Goal: Task Accomplishment & Management: Use online tool/utility

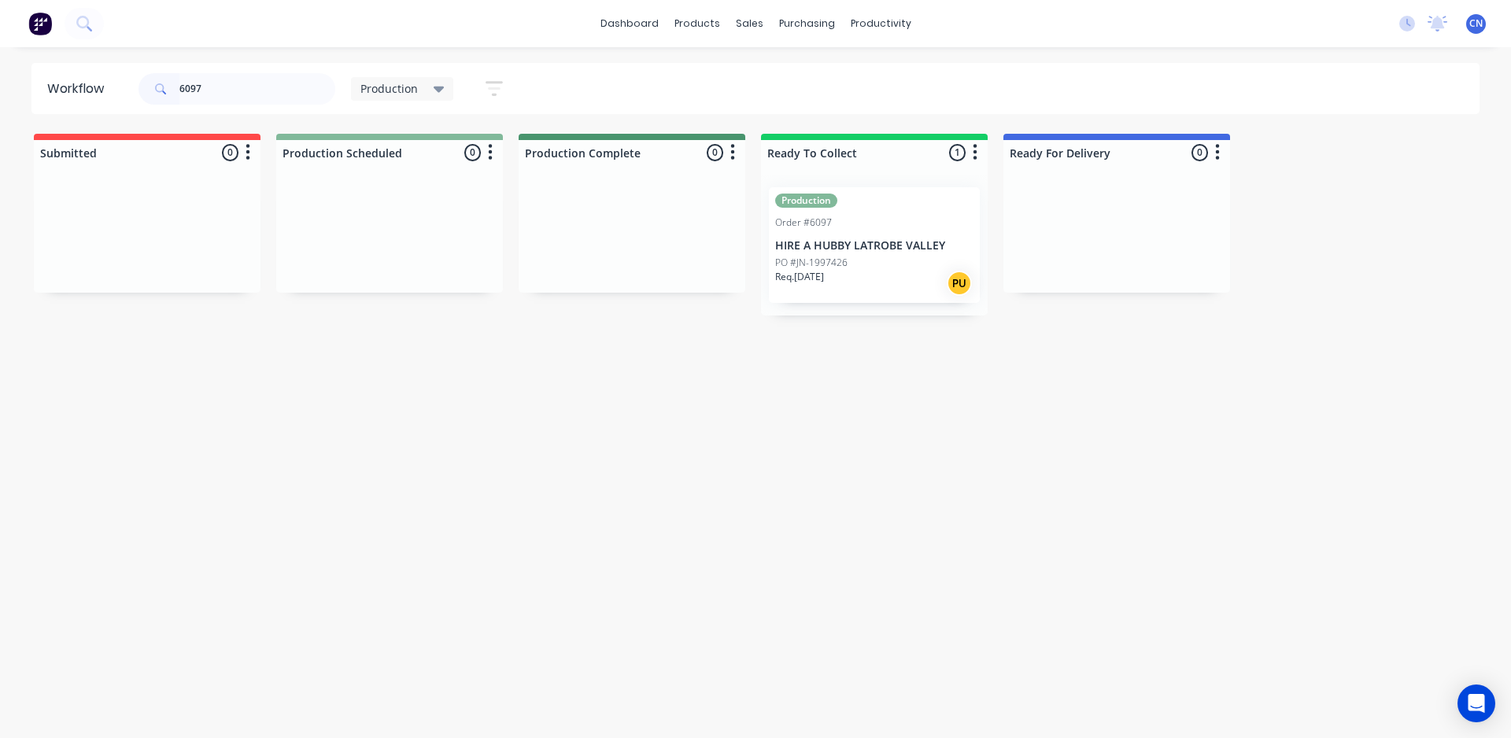
drag, startPoint x: 239, startPoint y: 90, endPoint x: 0, endPoint y: 110, distance: 239.4
click at [0, 109] on div "Workflow 6097 Production Save new view None edit Production (Default) edit Comp…" at bounding box center [755, 88] width 1511 height 51
type input "6084"
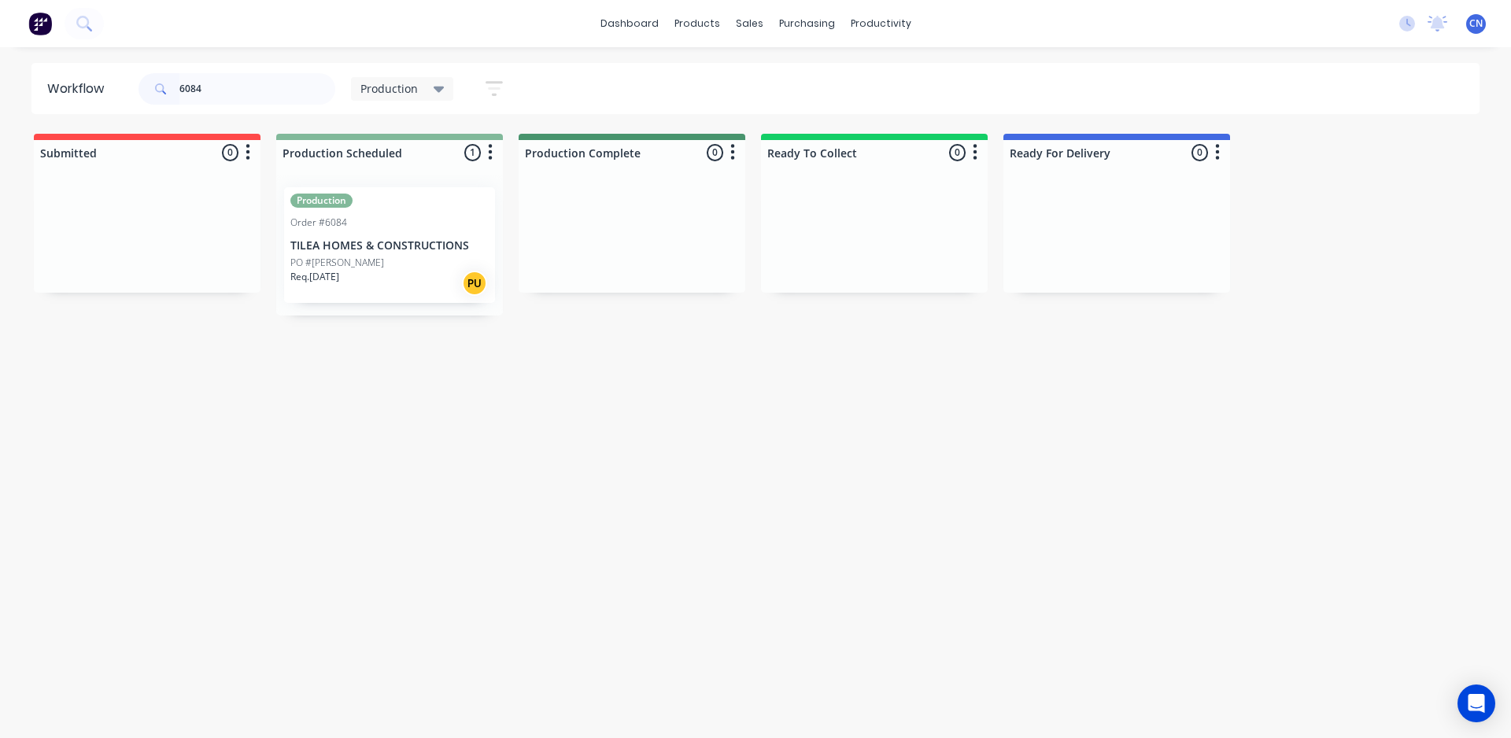
click at [350, 257] on div "PO #[PERSON_NAME]" at bounding box center [389, 263] width 198 height 14
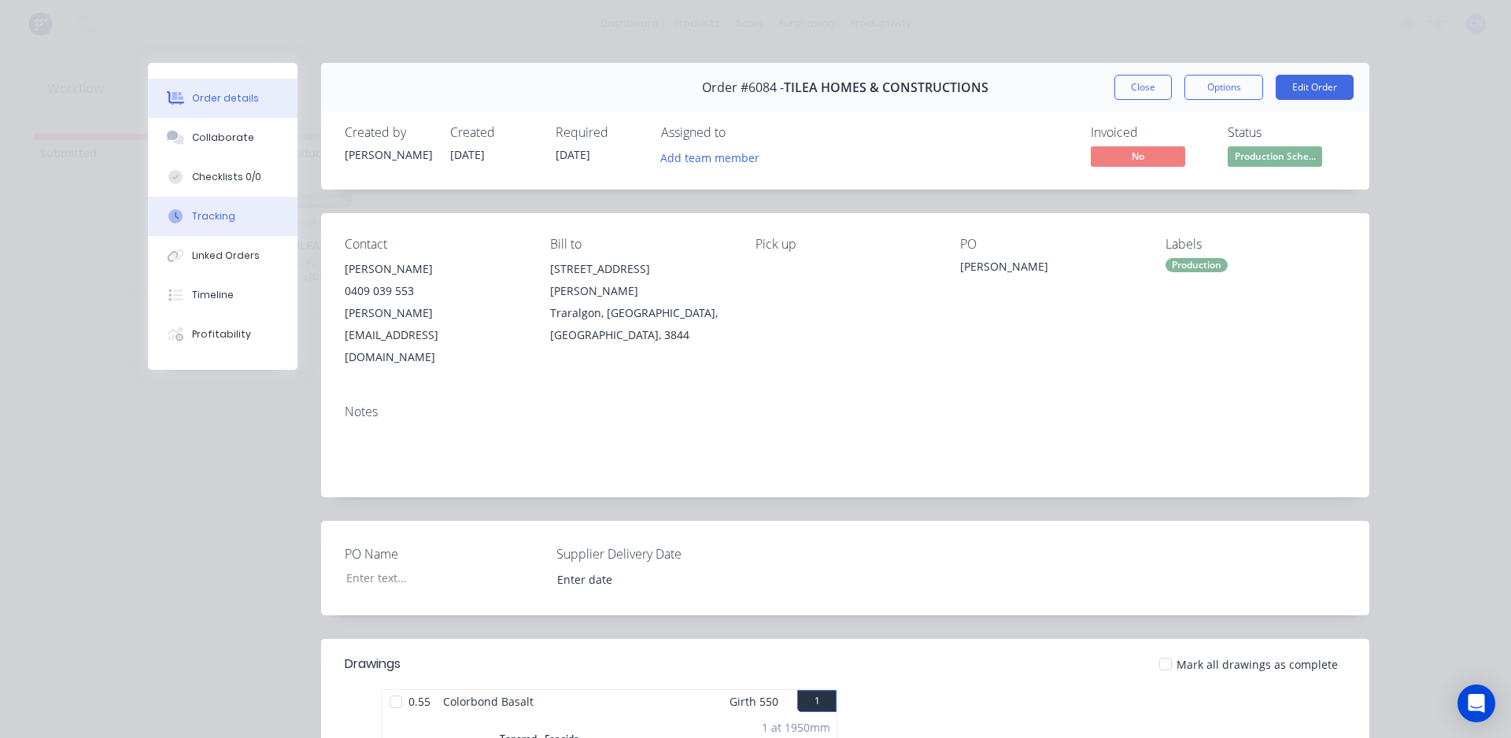
click at [184, 213] on button "Tracking" at bounding box center [223, 216] width 150 height 39
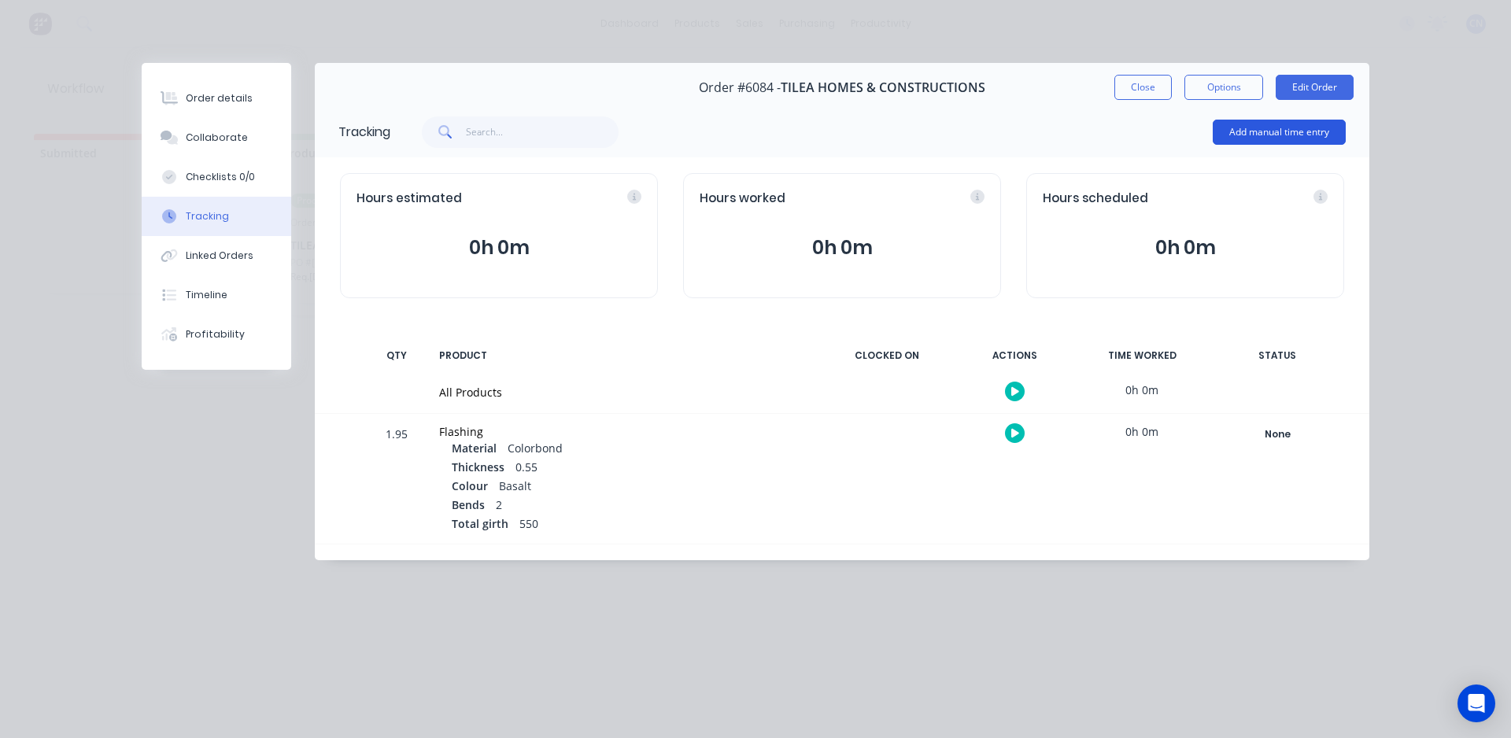
click at [1245, 135] on button "Add manual time entry" at bounding box center [1279, 132] width 133 height 25
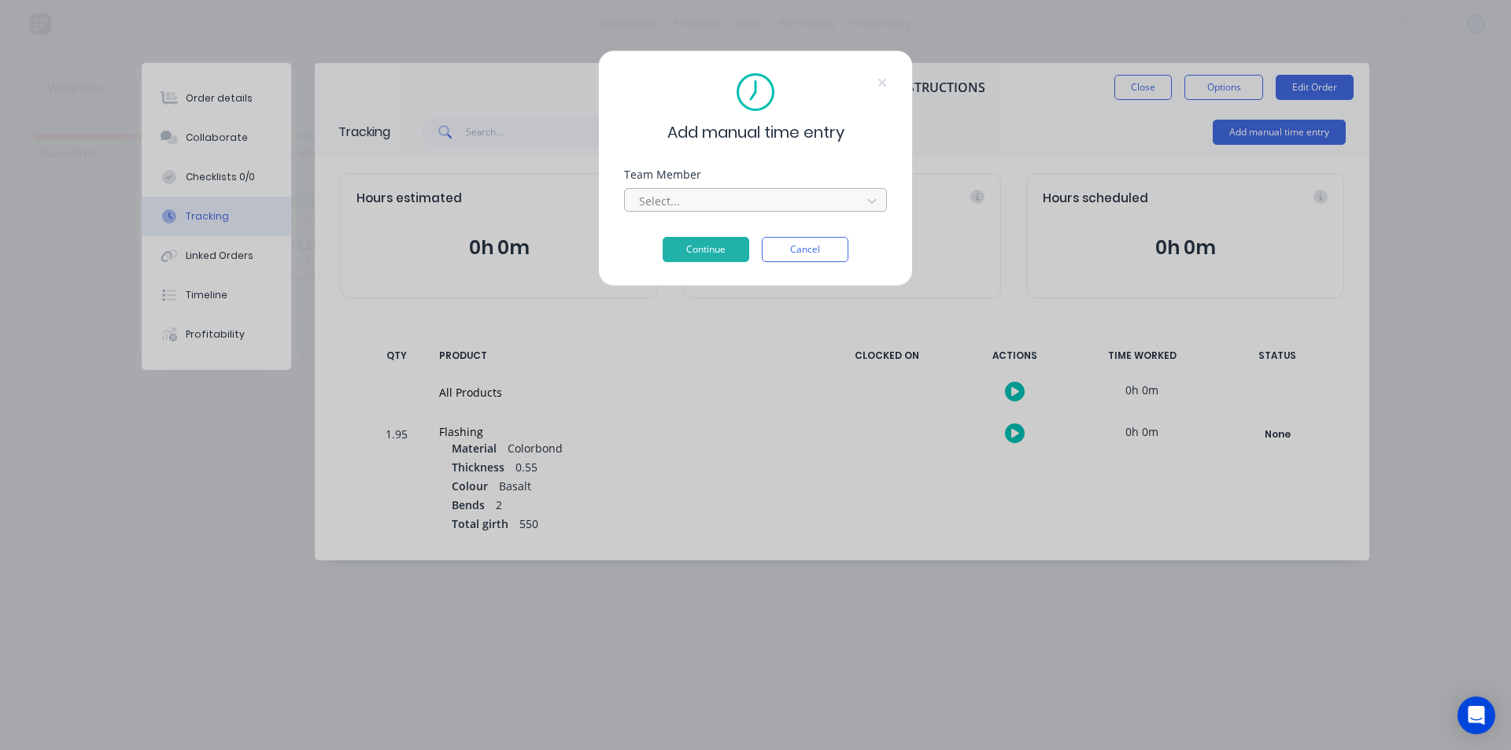
click at [745, 192] on div at bounding box center [746, 201] width 216 height 20
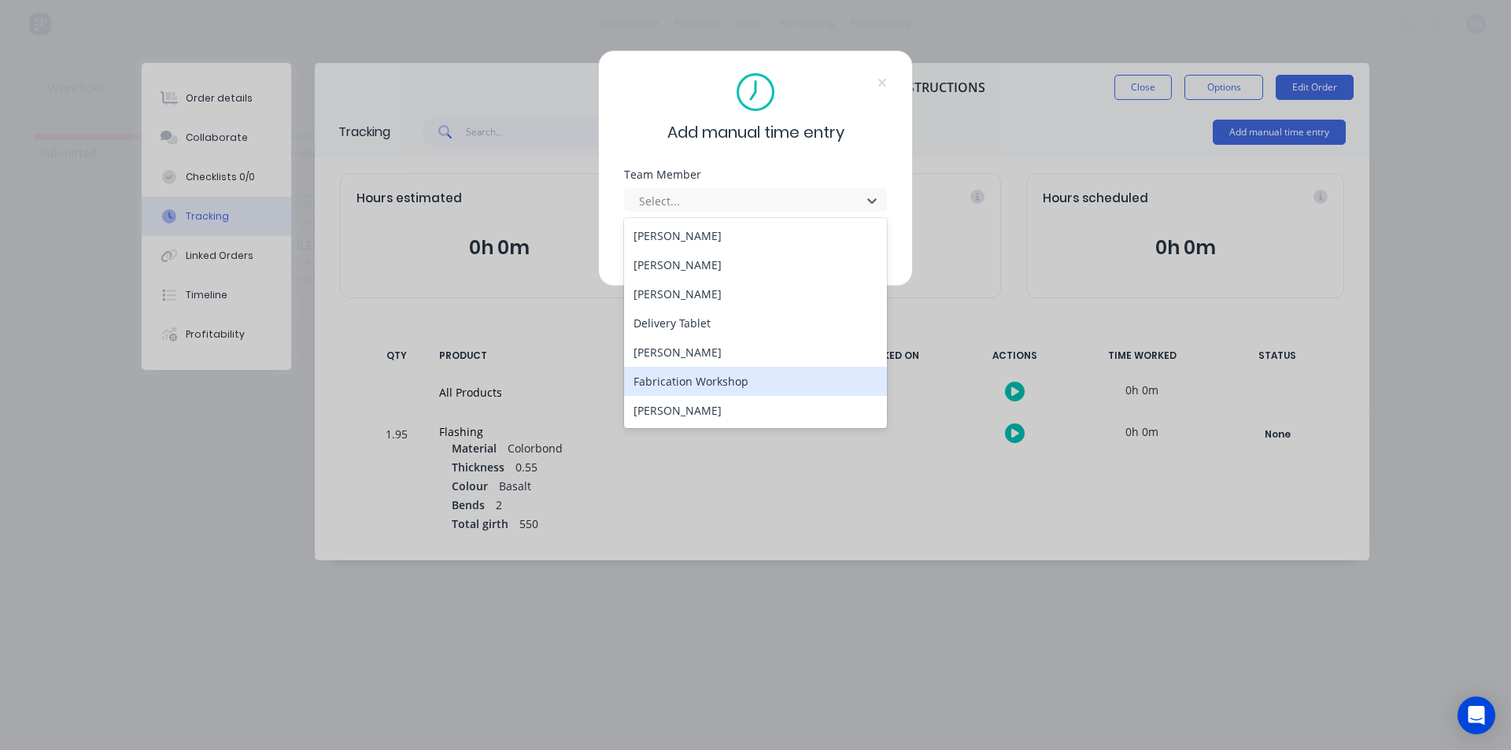
click at [779, 389] on div "Fabrication Workshop" at bounding box center [755, 381] width 263 height 29
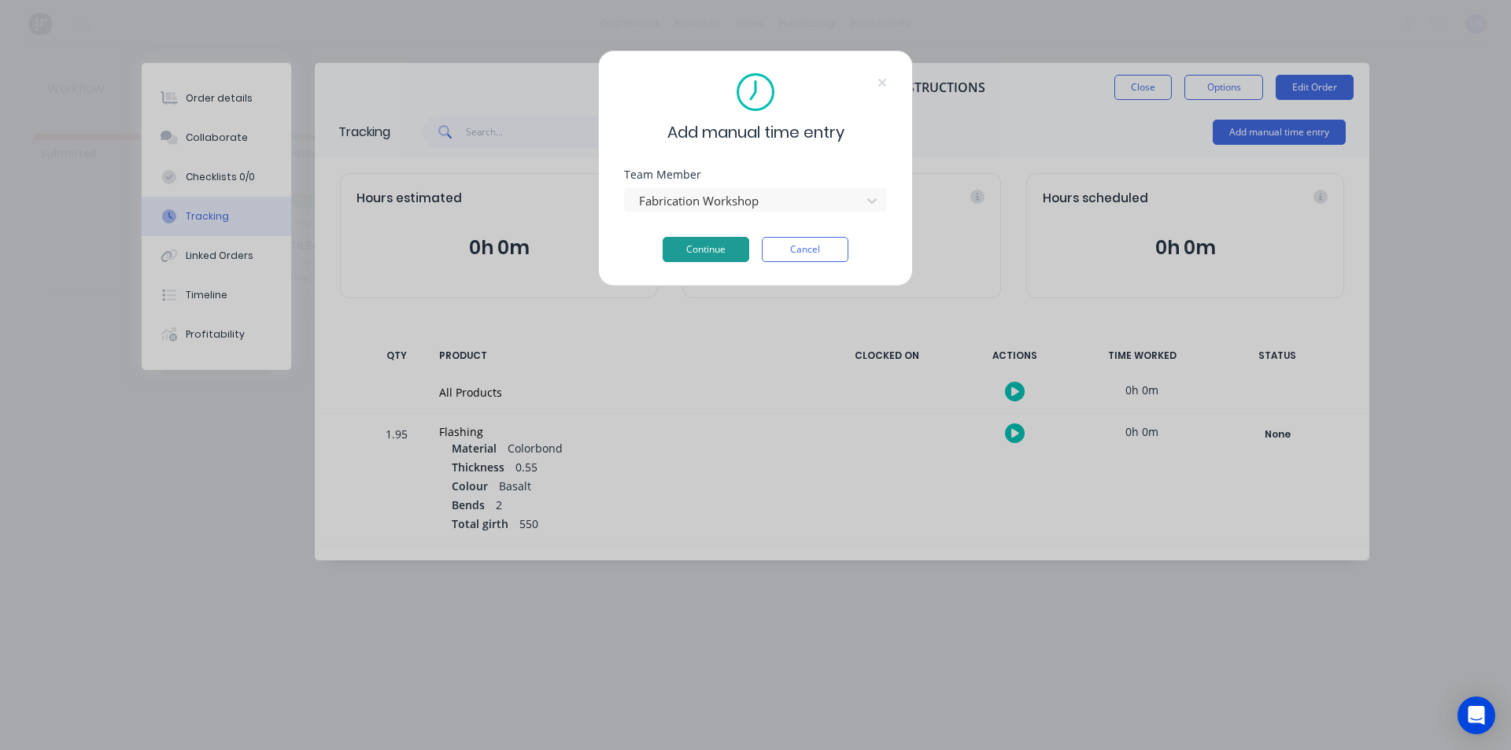
click at [717, 242] on button "Continue" at bounding box center [706, 249] width 87 height 25
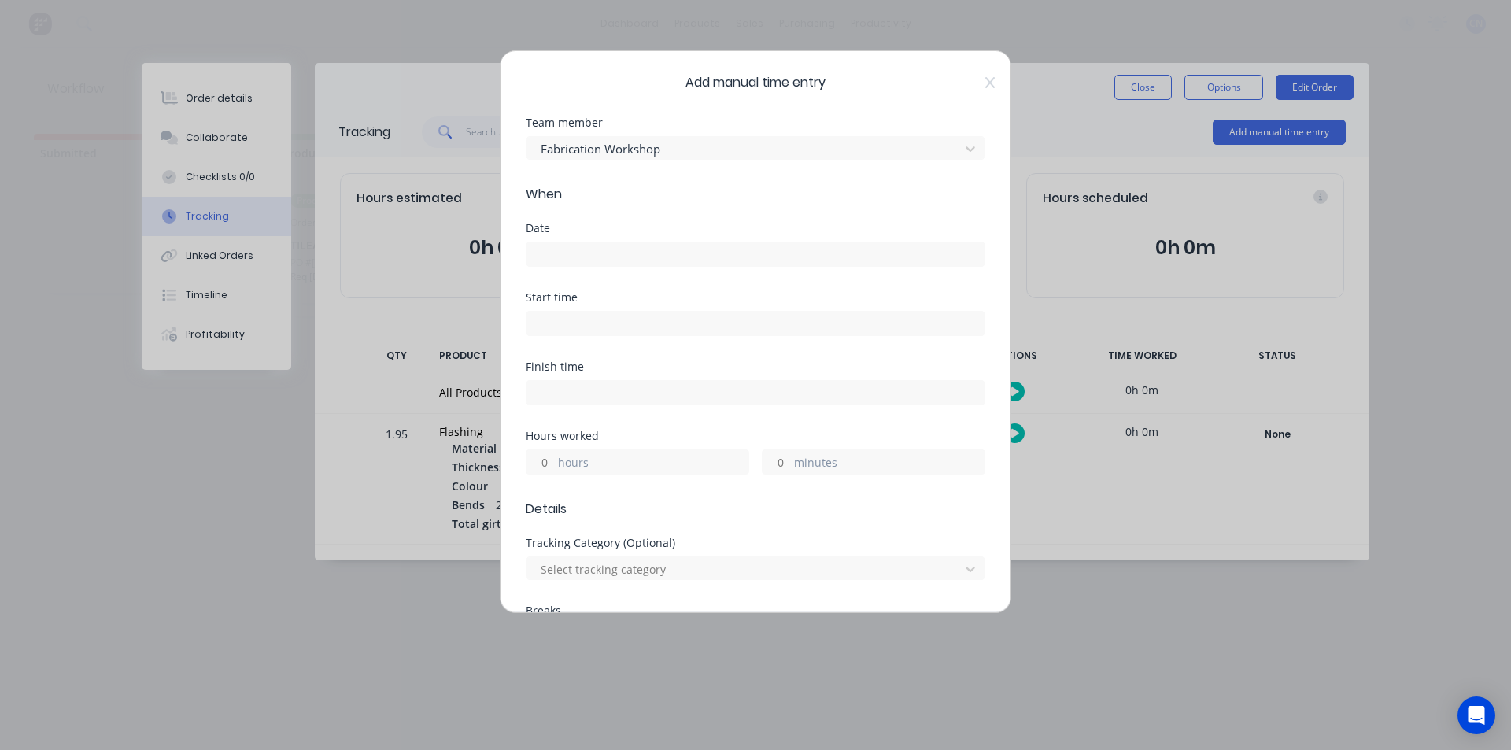
click at [584, 240] on div "Date" at bounding box center [756, 245] width 460 height 44
click at [582, 257] on input at bounding box center [756, 254] width 458 height 24
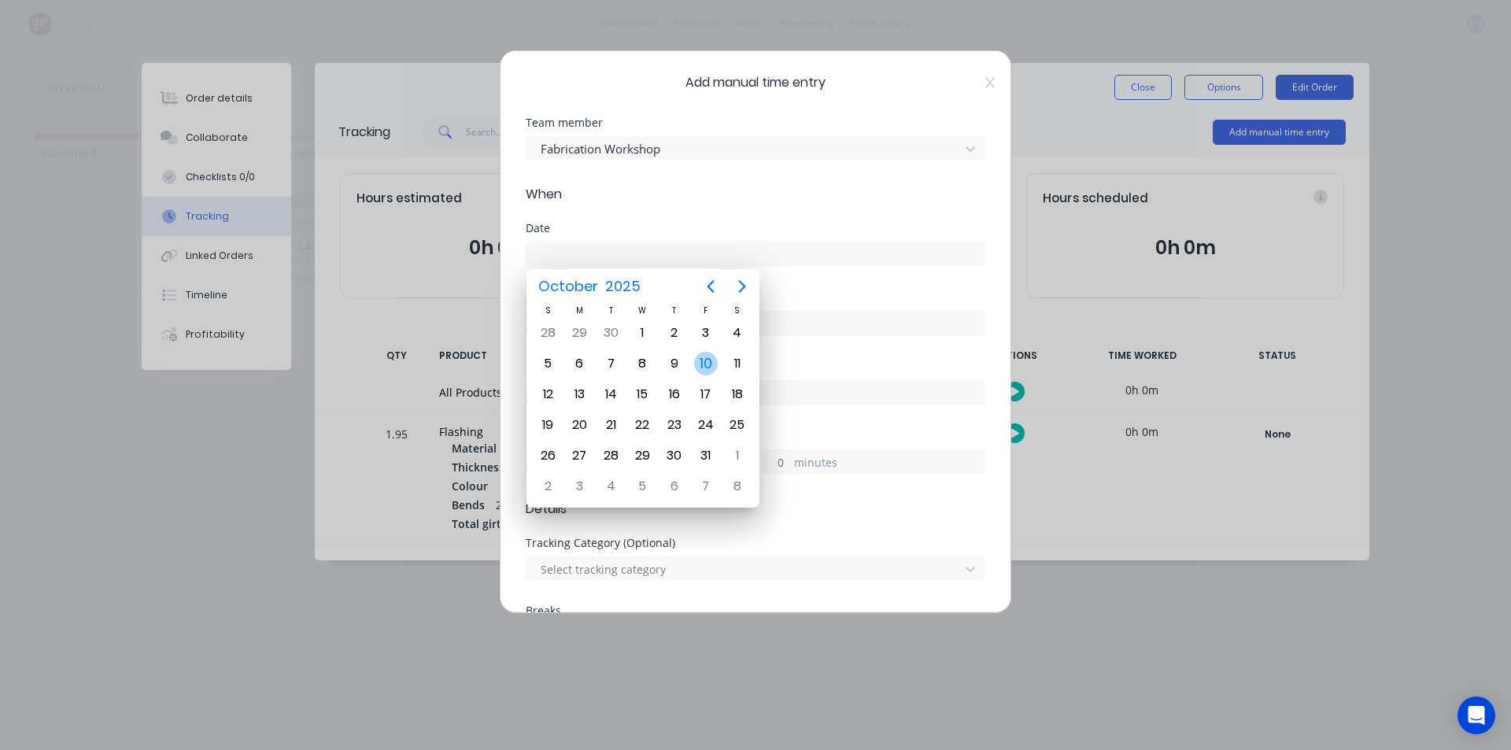
click at [701, 357] on div "10" at bounding box center [706, 364] width 24 height 24
type input "[DATE]"
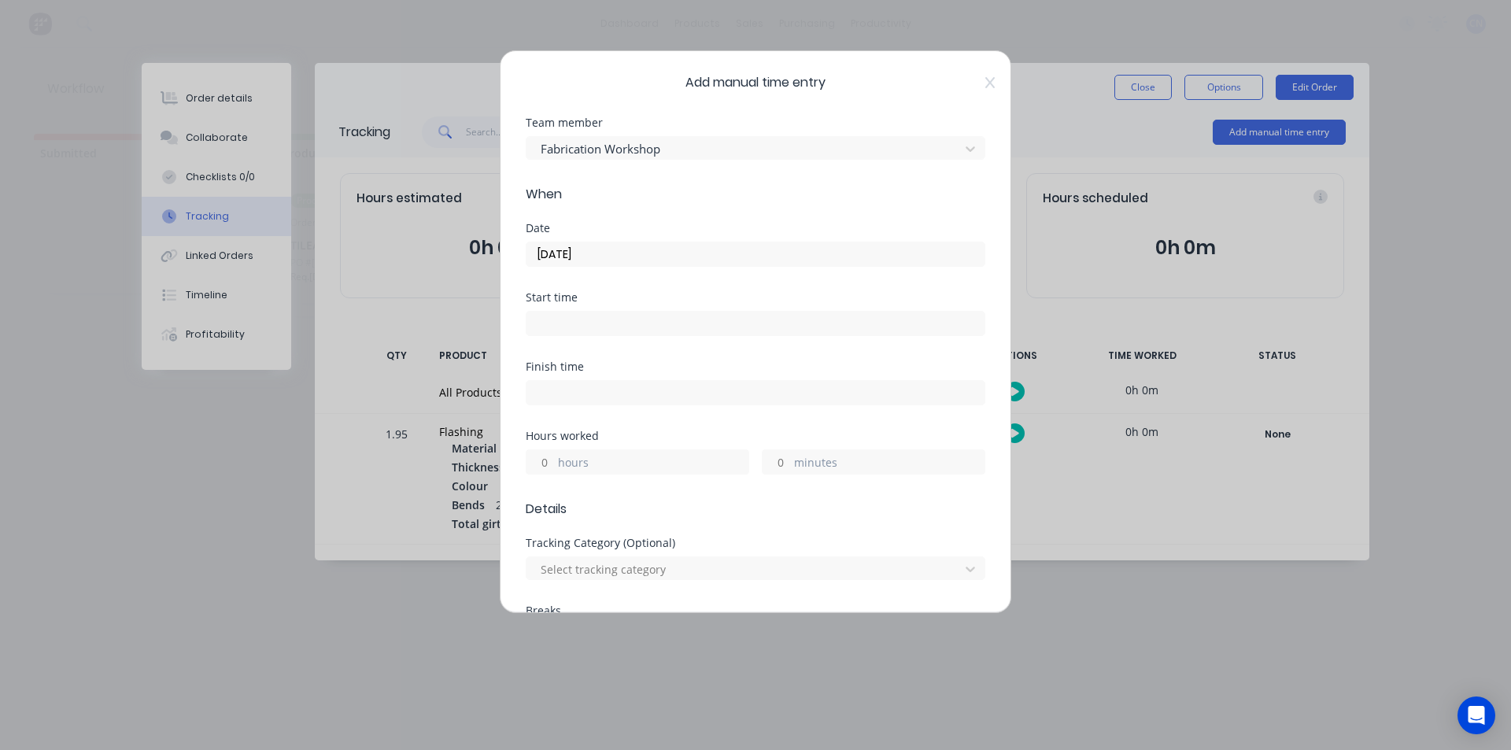
click at [564, 324] on input at bounding box center [756, 324] width 458 height 24
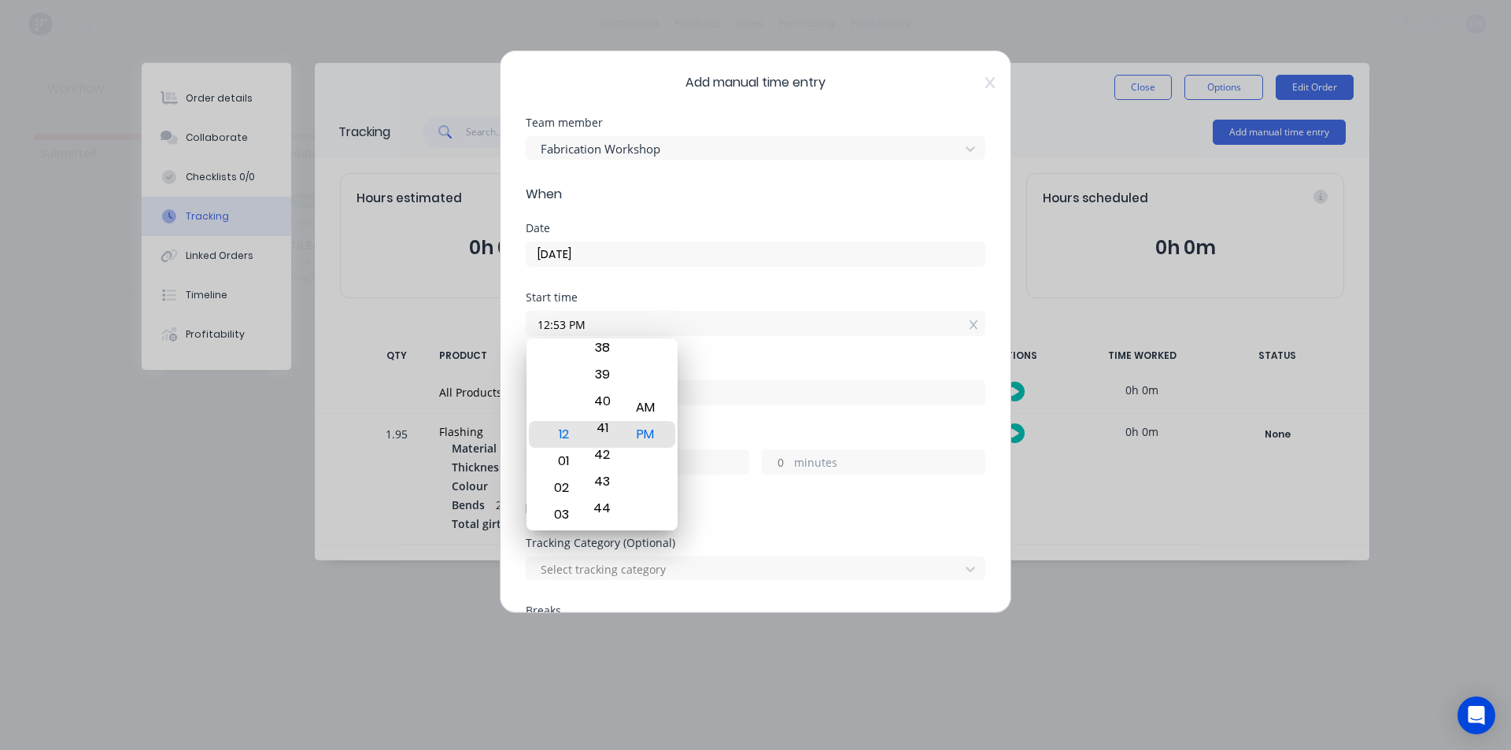
drag, startPoint x: 593, startPoint y: 520, endPoint x: 642, endPoint y: 781, distance: 266.0
click at [642, 656] on html "dashboard products sales purchasing productivity dashboard products Product Cat…" at bounding box center [755, 328] width 1511 height 656
drag, startPoint x: 606, startPoint y: 424, endPoint x: 625, endPoint y: 666, distance: 242.4
click at [625, 656] on body "dashboard products sales purchasing productivity dashboard products Product Cat…" at bounding box center [755, 328] width 1511 height 656
type input "12:30 PM"
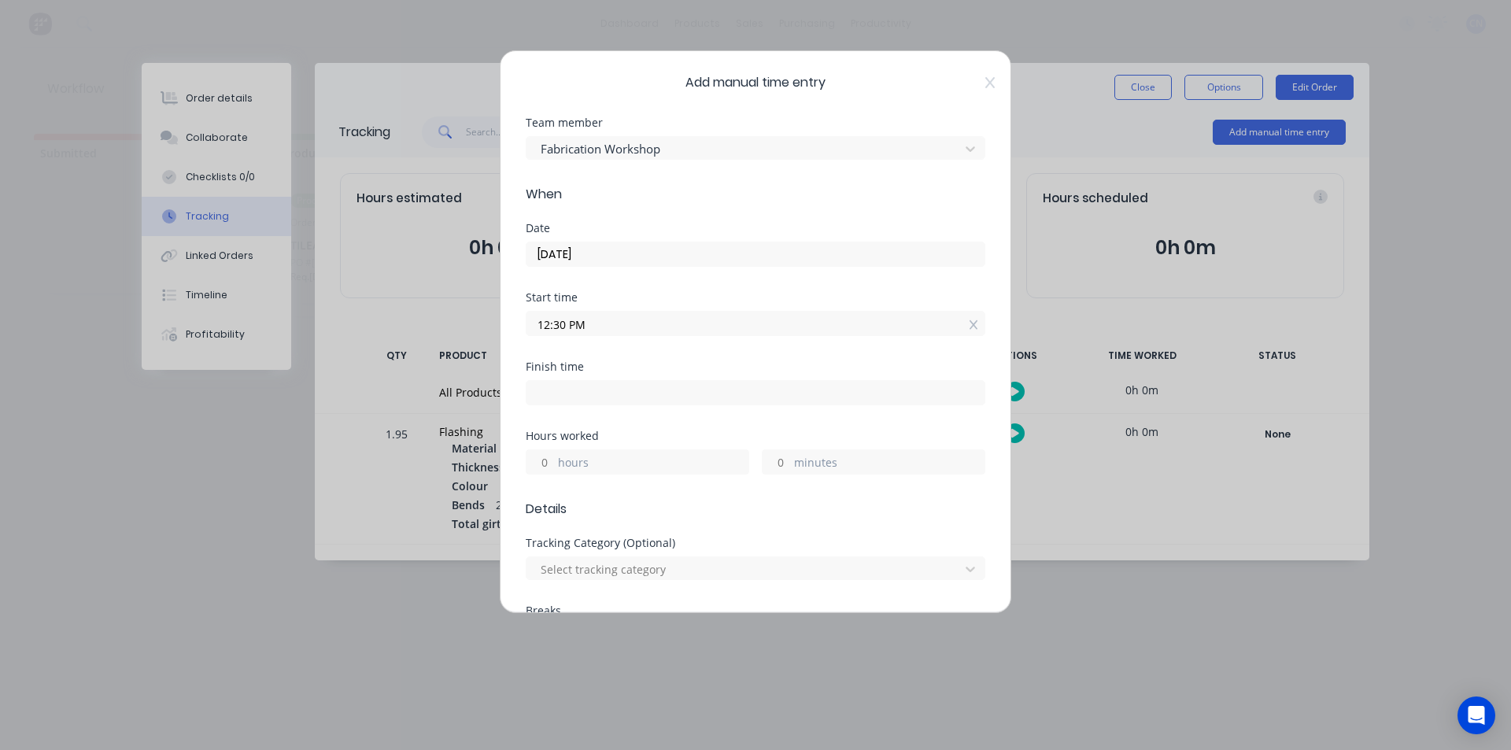
drag, startPoint x: 768, startPoint y: 236, endPoint x: 671, endPoint y: 322, distance: 128.8
click at [768, 237] on div "Date [DATE]" at bounding box center [756, 245] width 460 height 44
click at [583, 401] on input at bounding box center [756, 393] width 458 height 24
type input "12:53 PM"
type input "0"
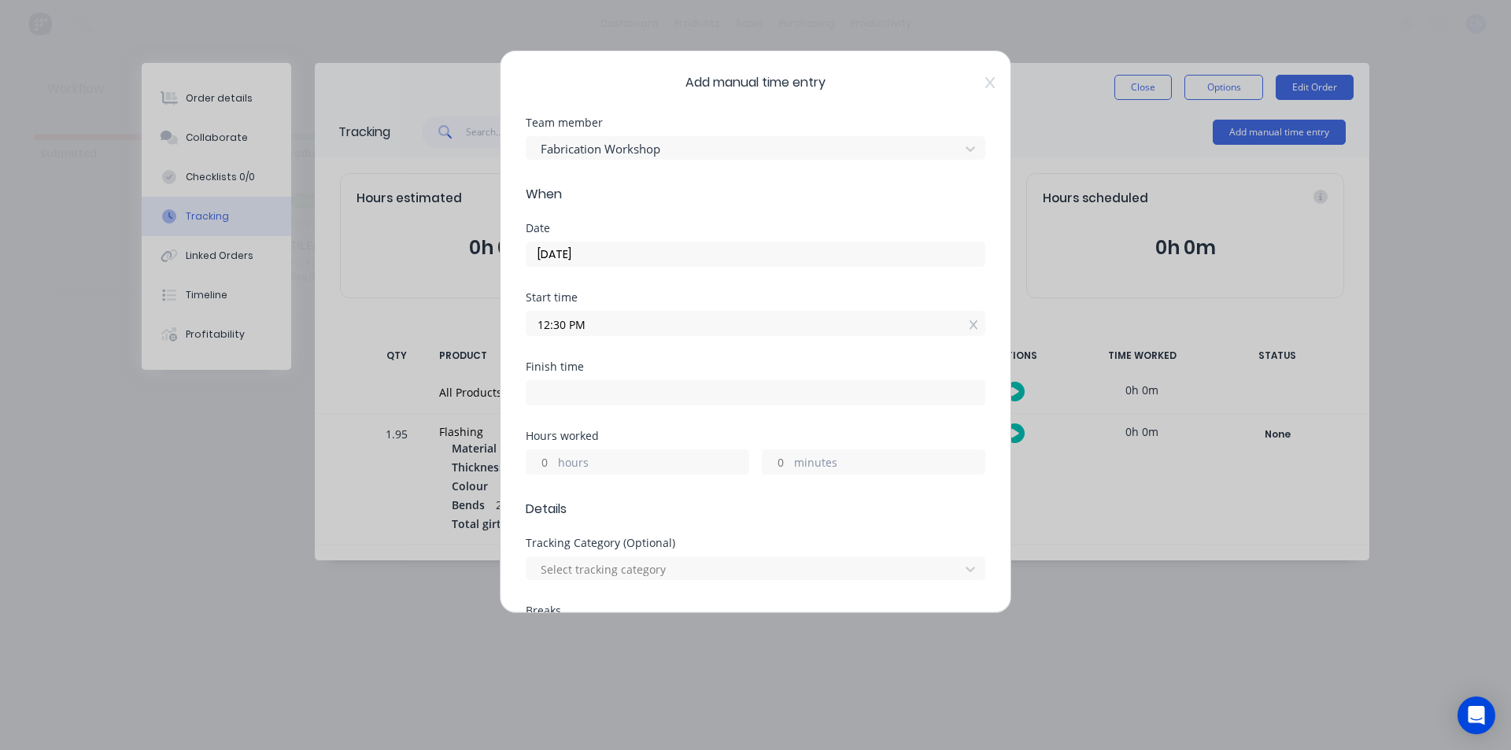
type input "23"
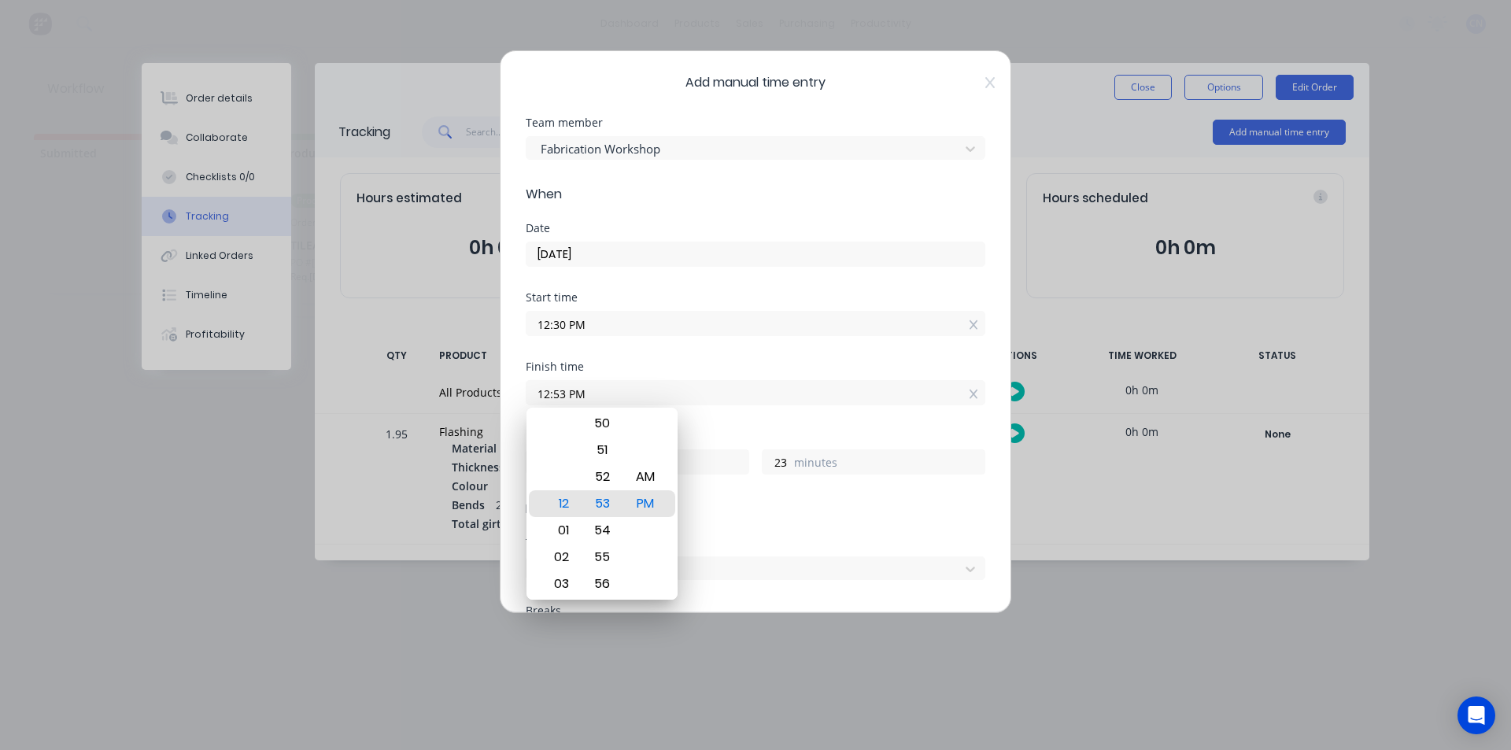
click at [744, 258] on input "[DATE]" at bounding box center [756, 254] width 458 height 24
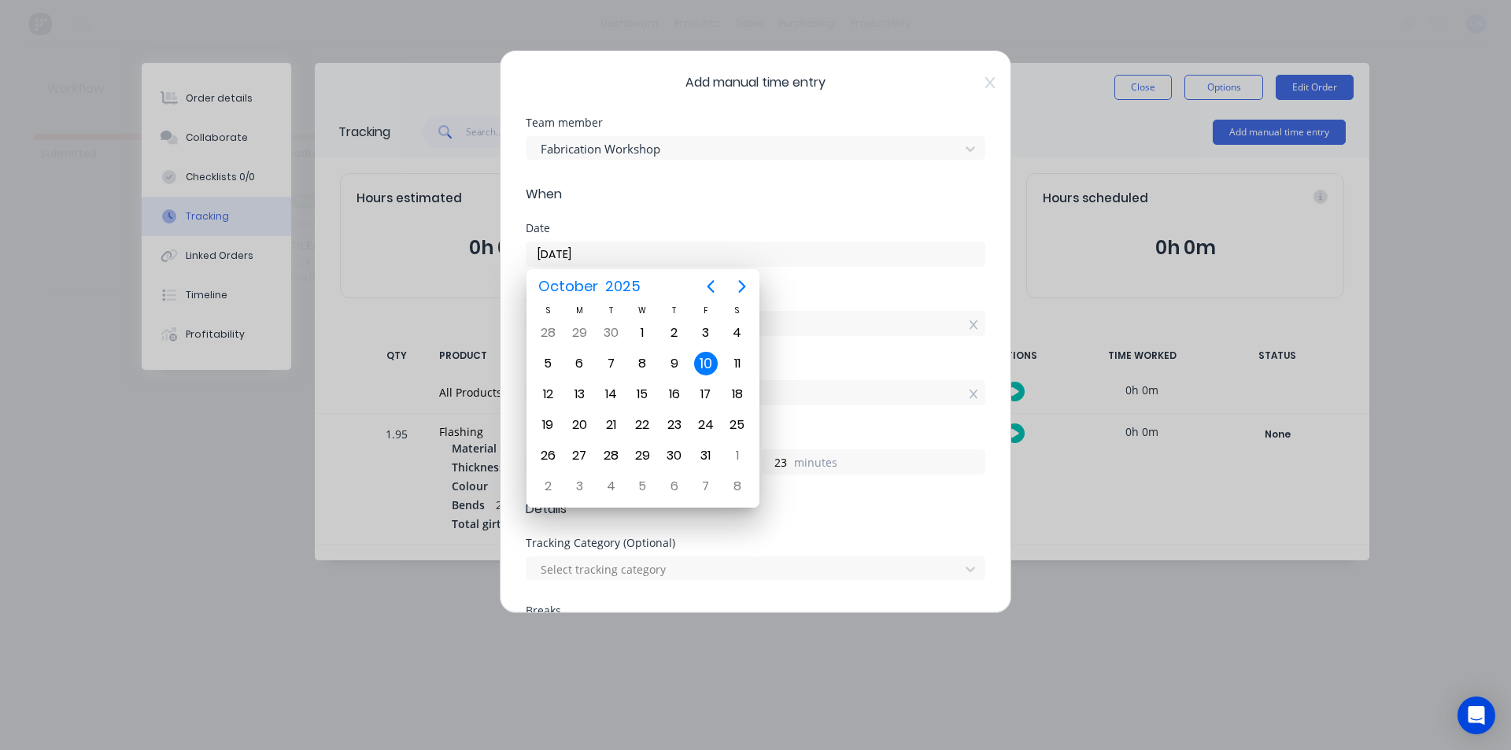
click at [870, 499] on div "Hours worked 0 hours 23 minutes" at bounding box center [756, 465] width 460 height 69
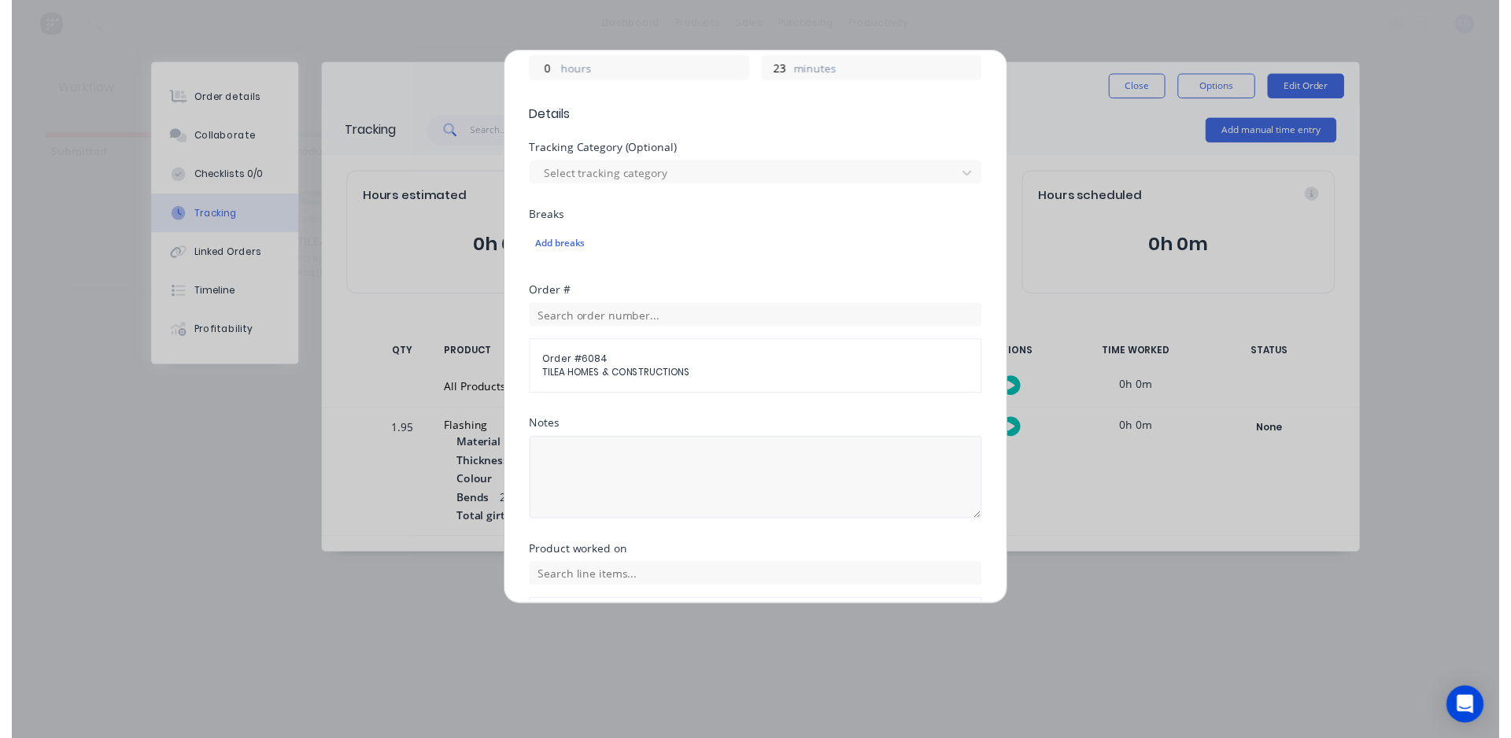
scroll to position [501, 0]
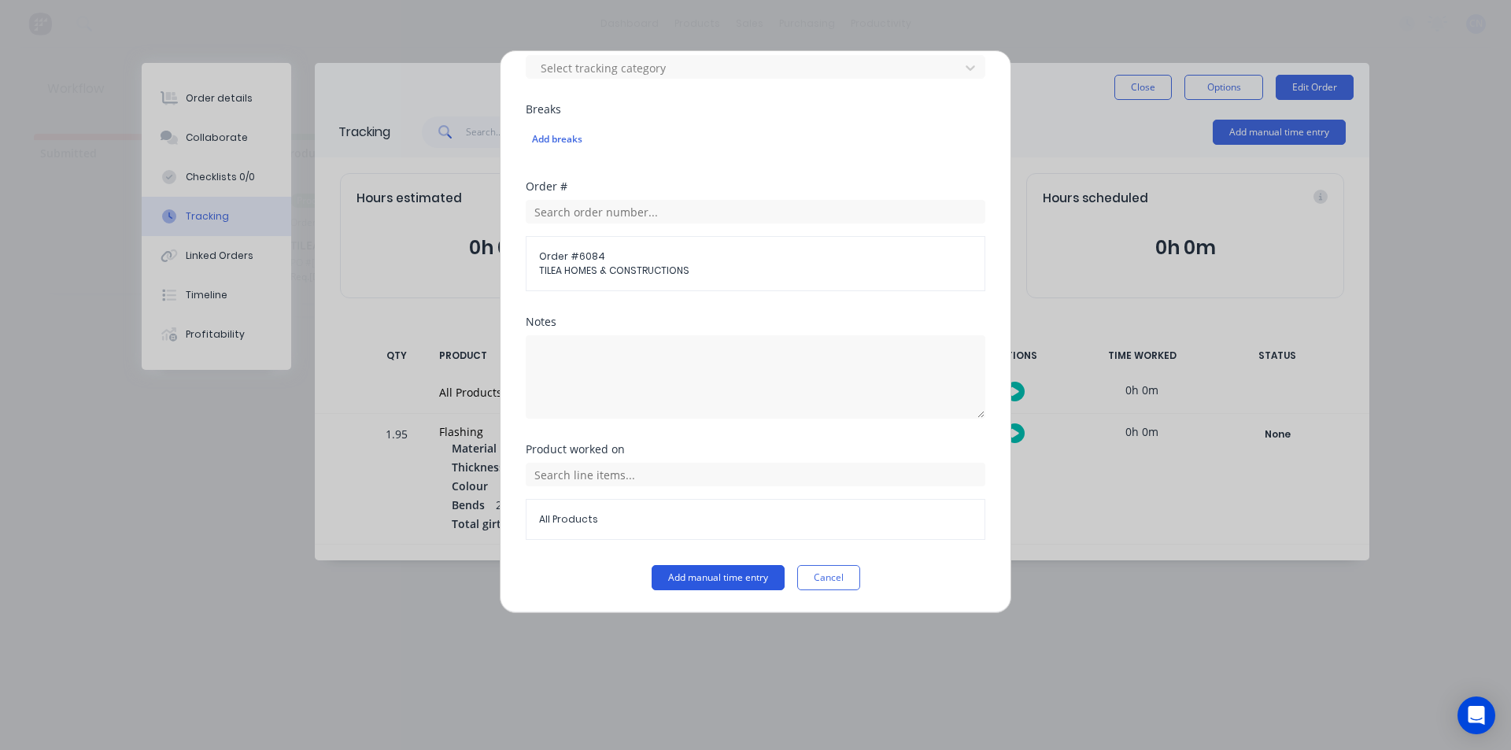
click at [723, 568] on button "Add manual time entry" at bounding box center [718, 577] width 133 height 25
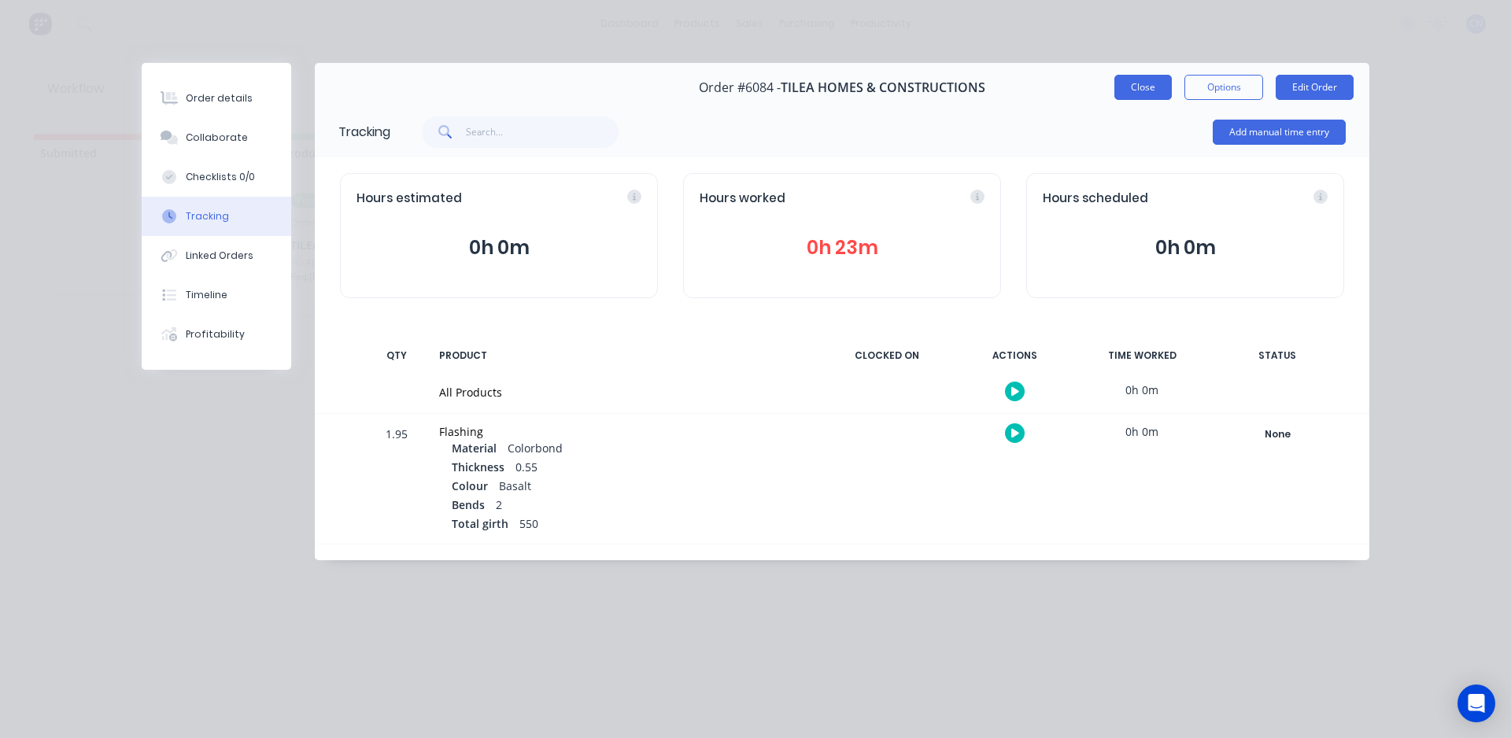
click at [1152, 97] on button "Close" at bounding box center [1143, 87] width 57 height 25
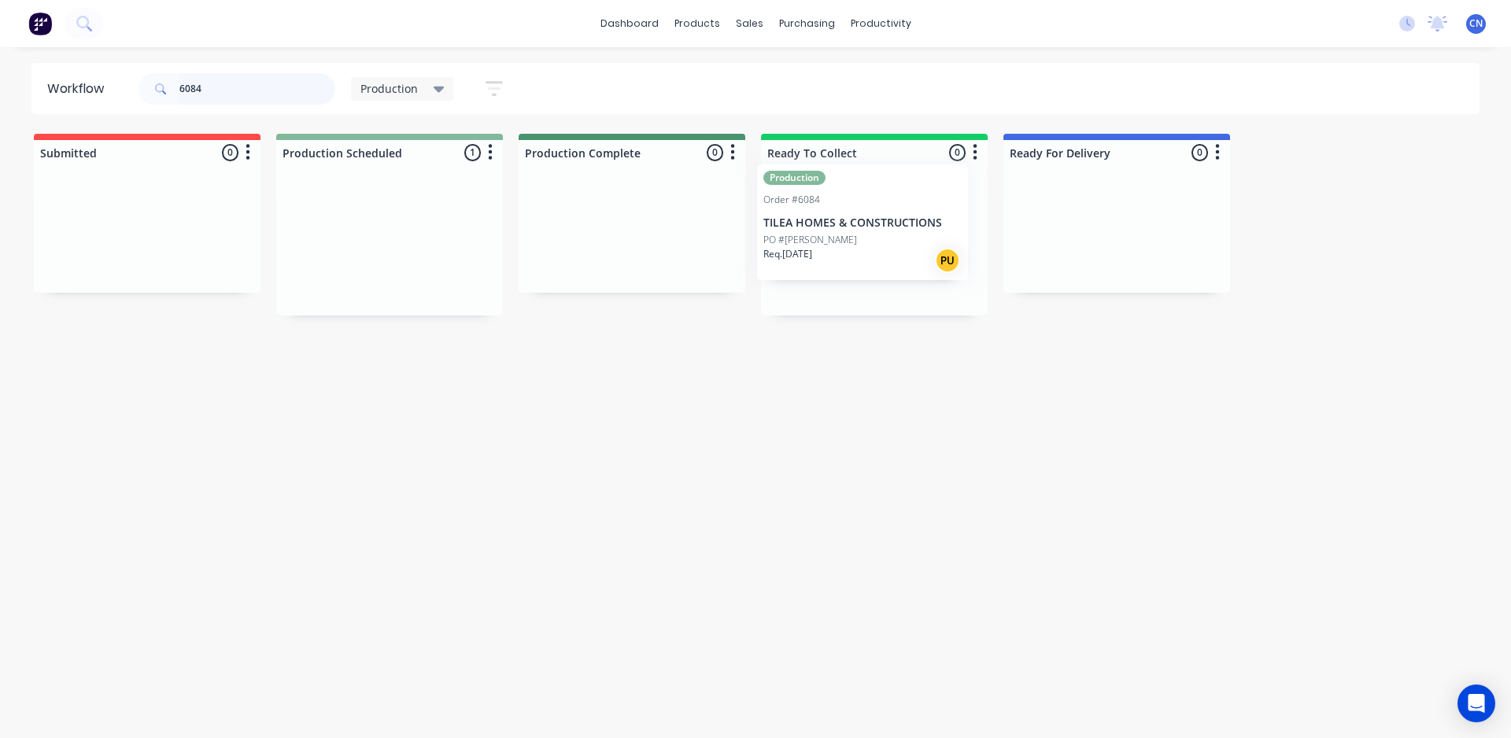
drag, startPoint x: 340, startPoint y: 271, endPoint x: 827, endPoint y: 247, distance: 487.9
click at [827, 247] on div "Submitted 0 Summaries Total order value Invoiced to date To be invoiced Product…" at bounding box center [1186, 225] width 2397 height 182
type input "6094"
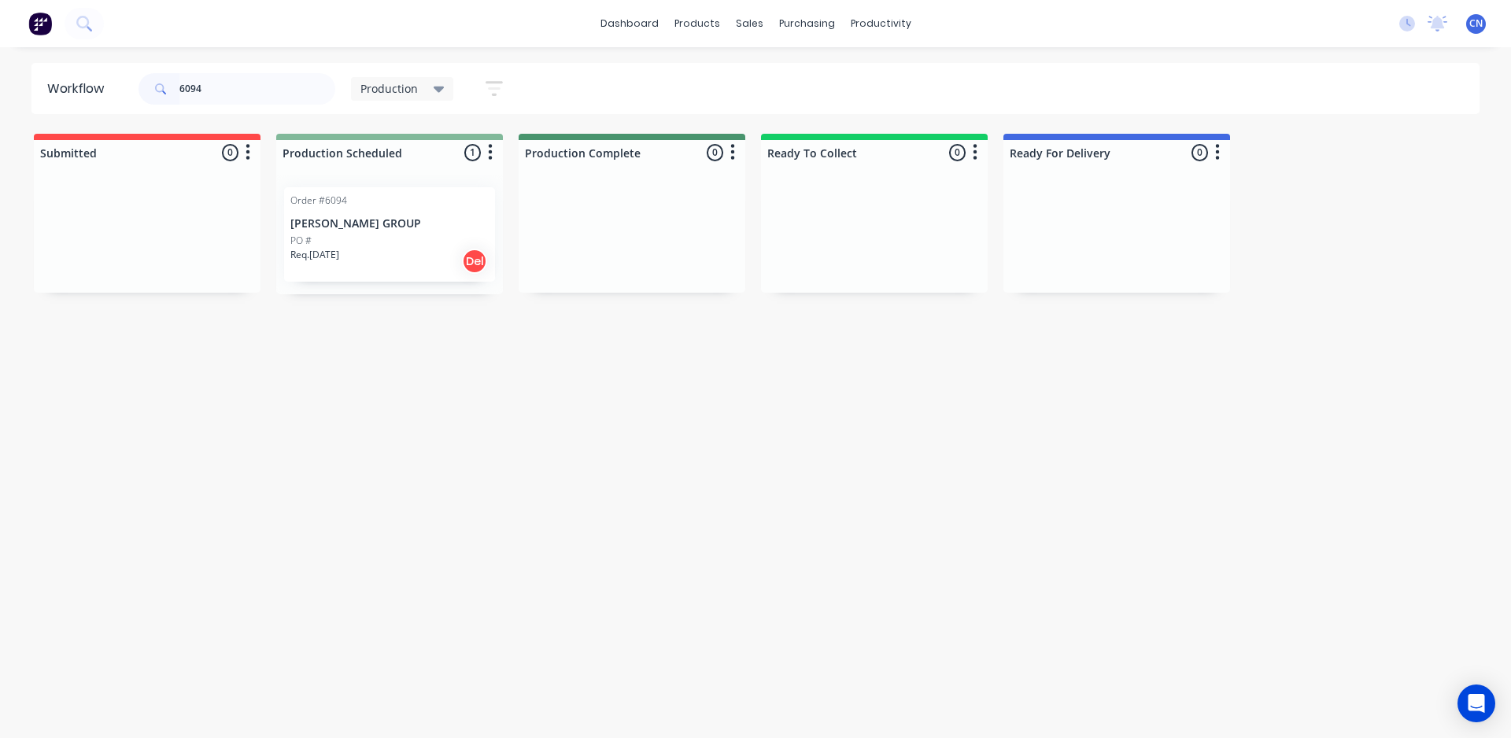
click at [394, 279] on div "Order #6094 [PERSON_NAME] GROUP PO # Req. [DATE] Del" at bounding box center [389, 234] width 211 height 94
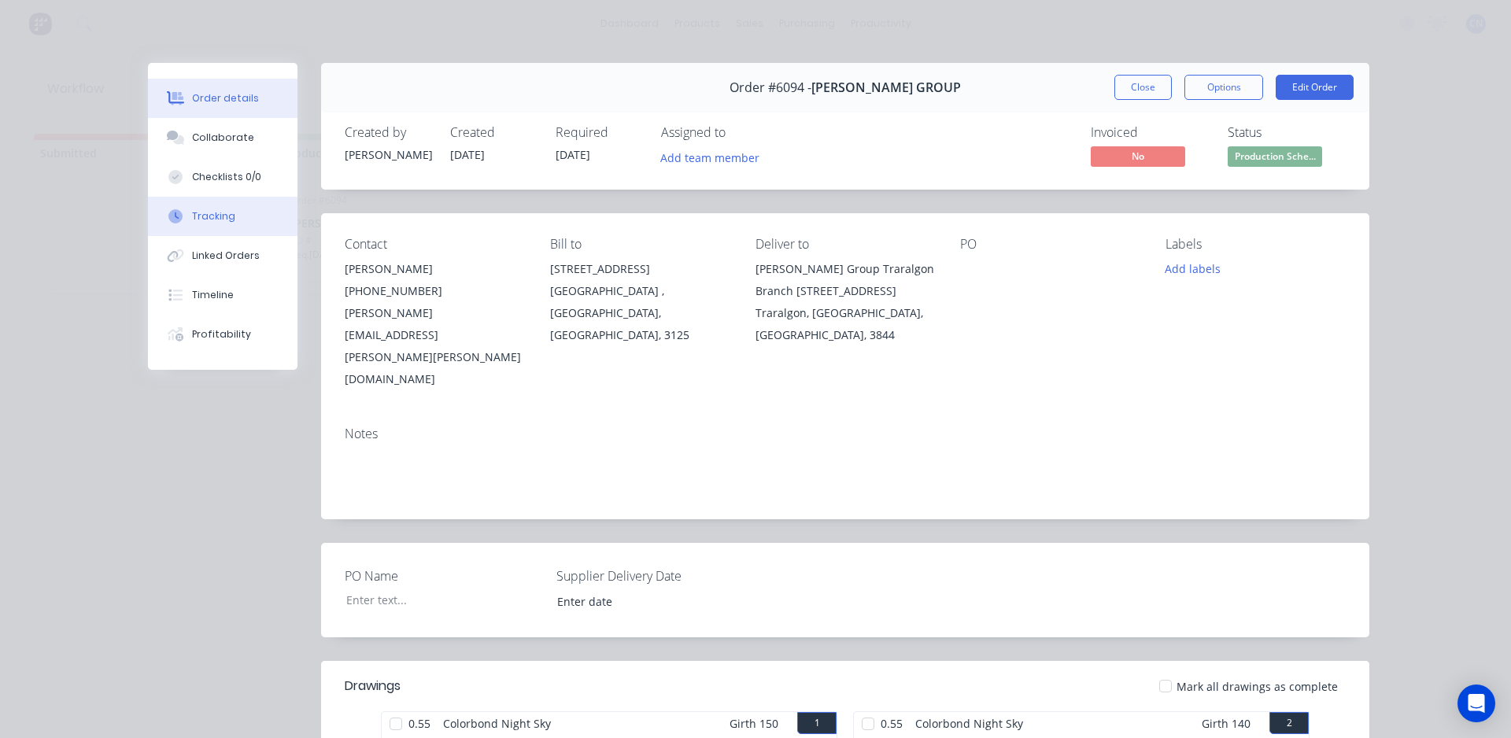
click at [219, 213] on div "Tracking" at bounding box center [213, 216] width 43 height 14
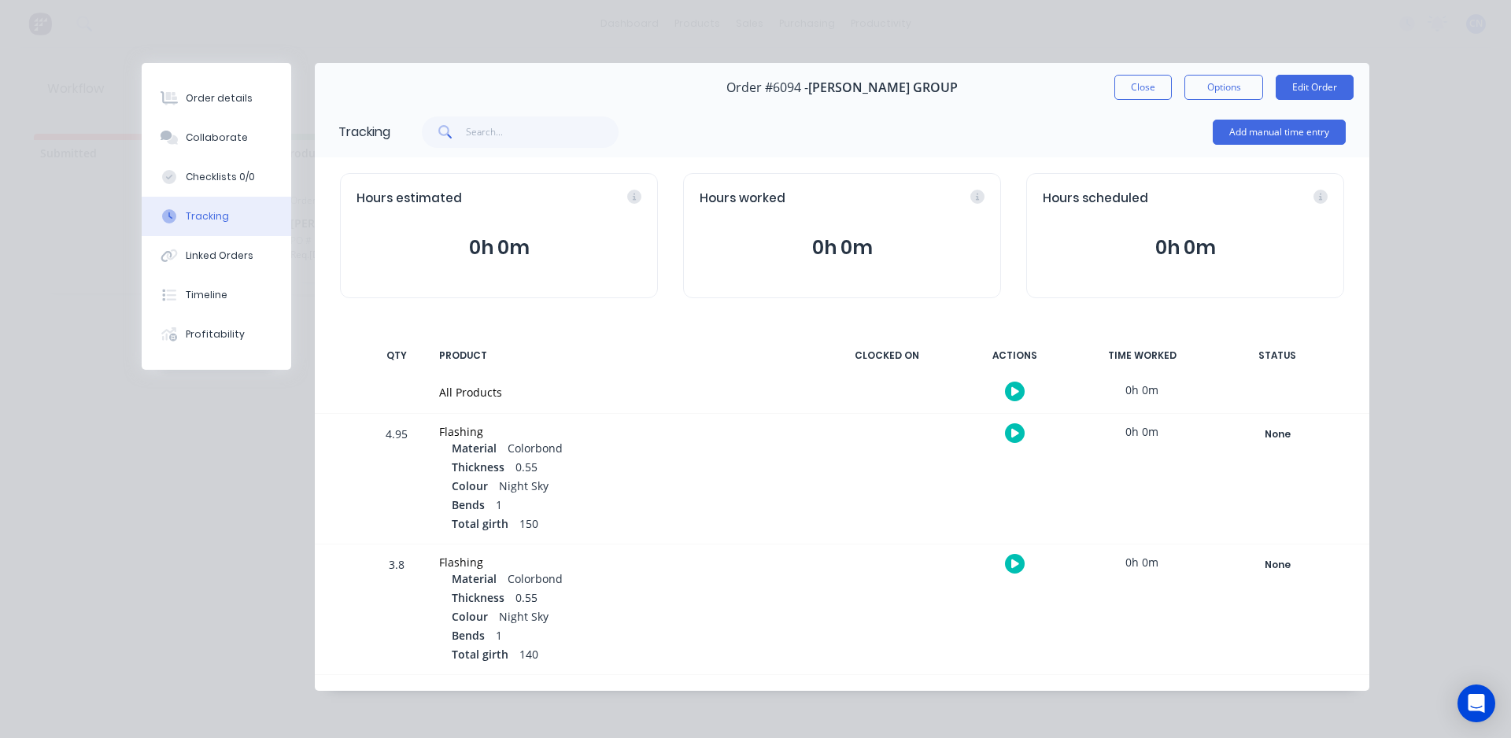
click at [1012, 393] on icon "button" at bounding box center [1016, 392] width 8 height 10
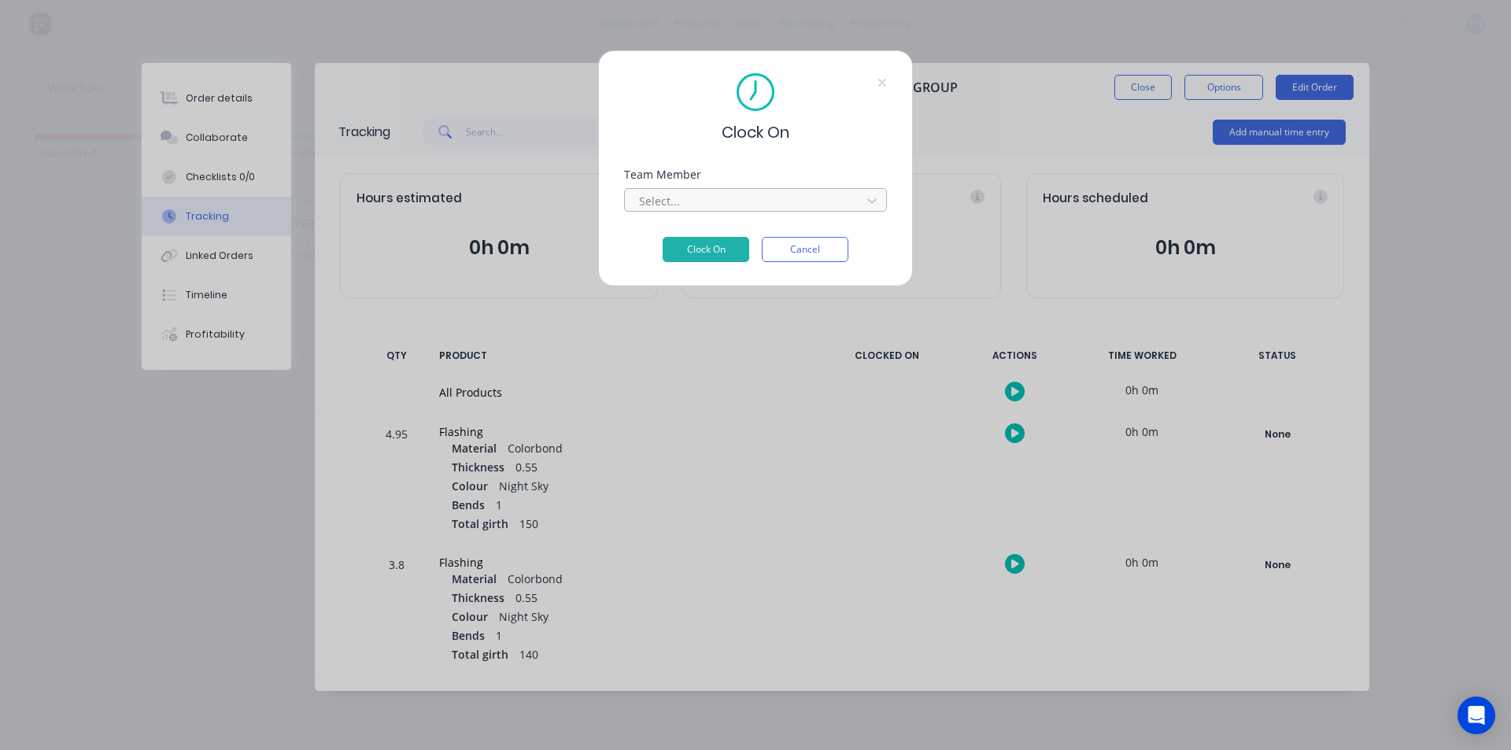
click at [712, 201] on div at bounding box center [746, 201] width 216 height 20
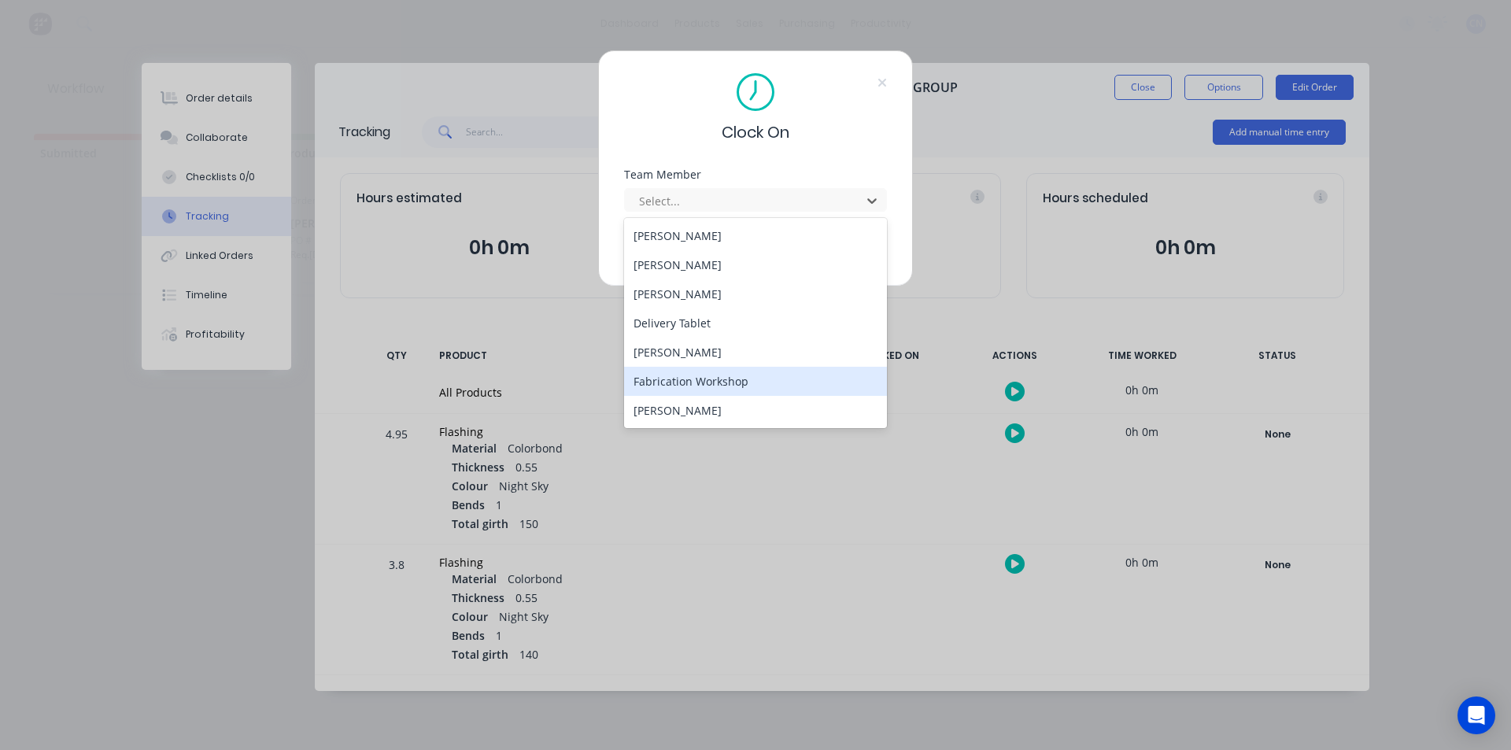
click at [692, 381] on div "Fabrication Workshop" at bounding box center [755, 381] width 263 height 29
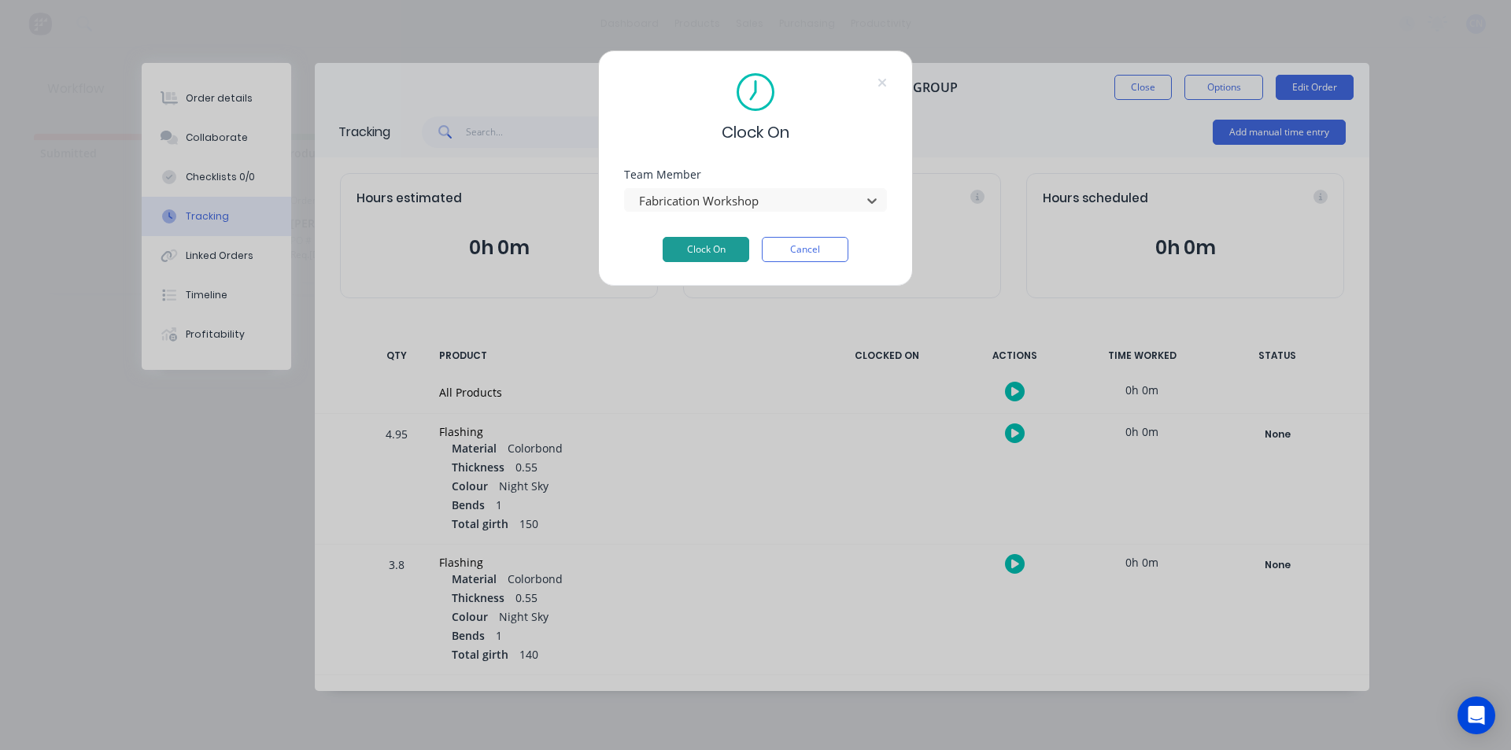
click at [680, 241] on button "Clock On" at bounding box center [706, 249] width 87 height 25
